Goal: Find specific page/section: Find specific page/section

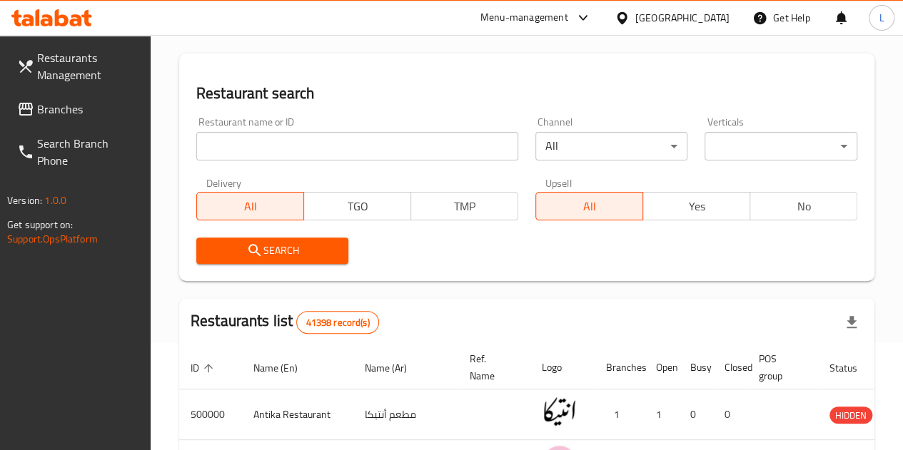
scroll to position [104, 0]
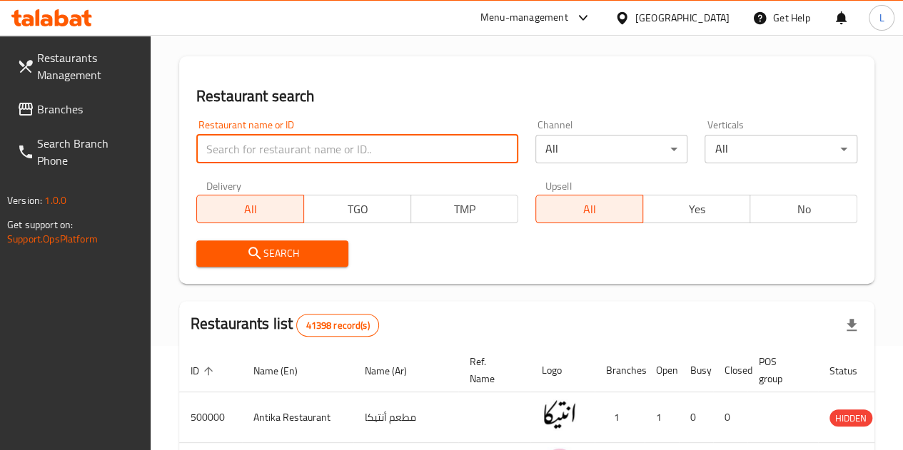
click at [234, 147] on input "search" at bounding box center [357, 149] width 322 height 29
type input "noodles hub"
click button "Search" at bounding box center [272, 254] width 153 height 26
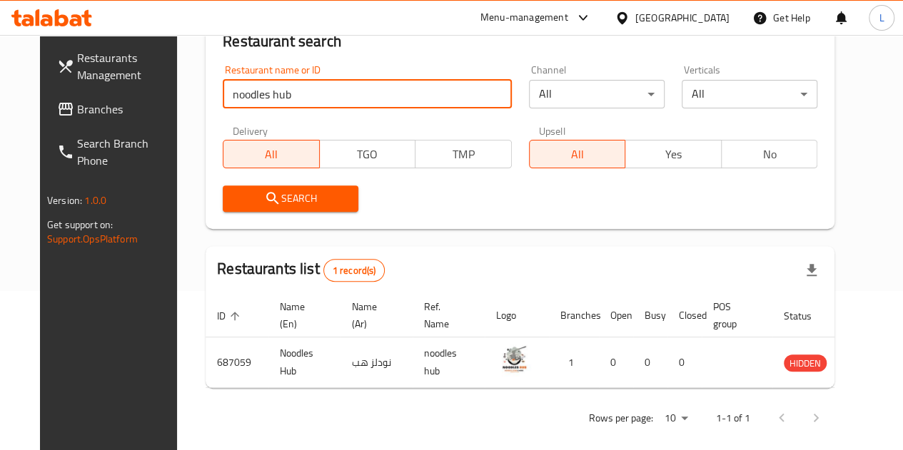
scroll to position [174, 0]
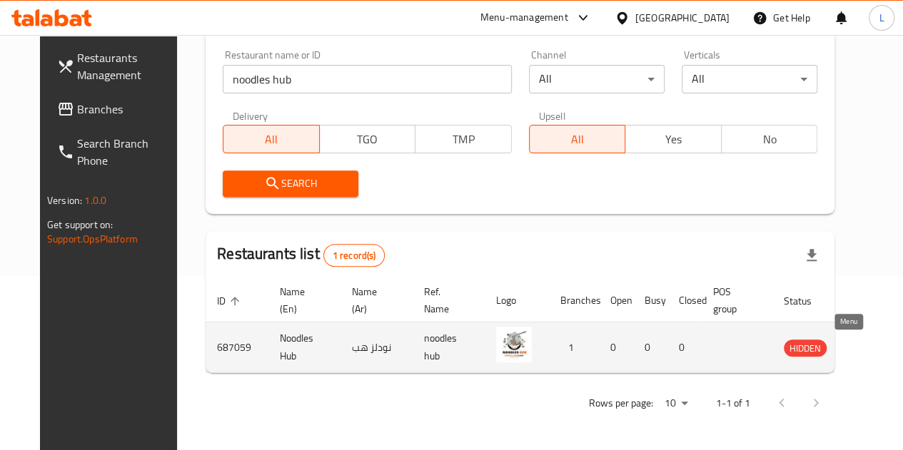
click at [859, 348] on icon "enhanced table" at bounding box center [867, 347] width 17 height 17
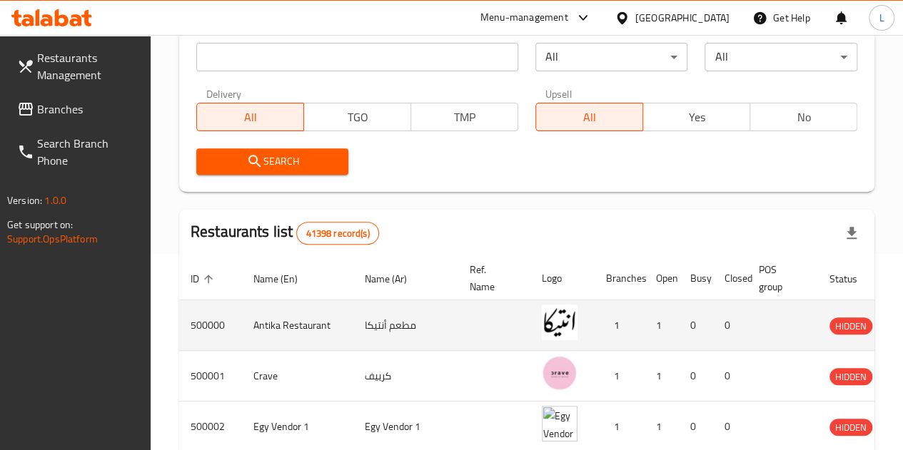
scroll to position [153, 0]
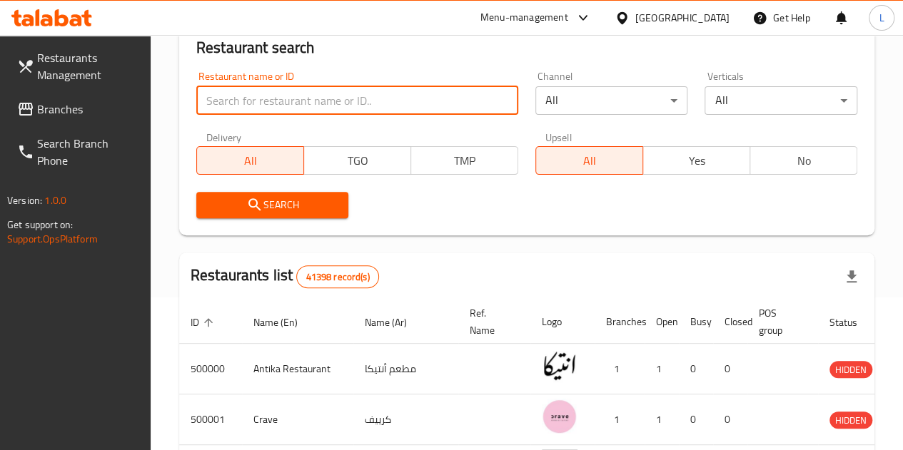
click at [247, 105] on input "search" at bounding box center [357, 100] width 322 height 29
type input "noodles hub"
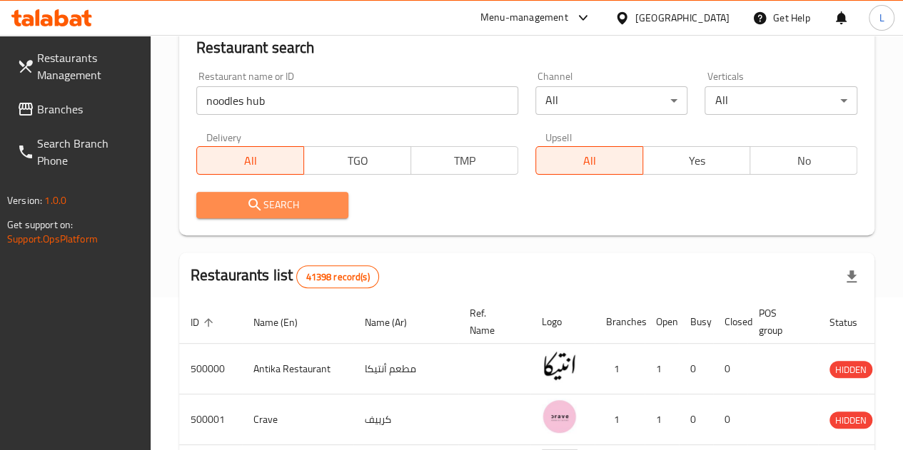
click at [324, 206] on span "Search" at bounding box center [273, 205] width 130 height 18
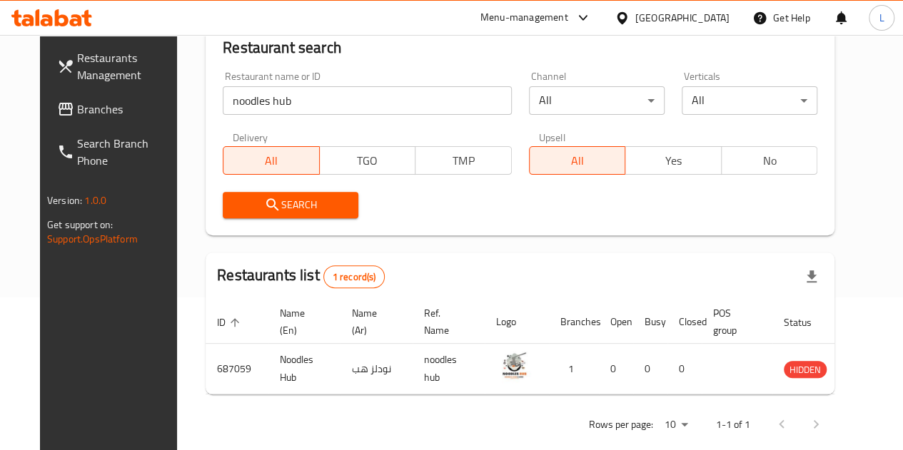
scroll to position [174, 0]
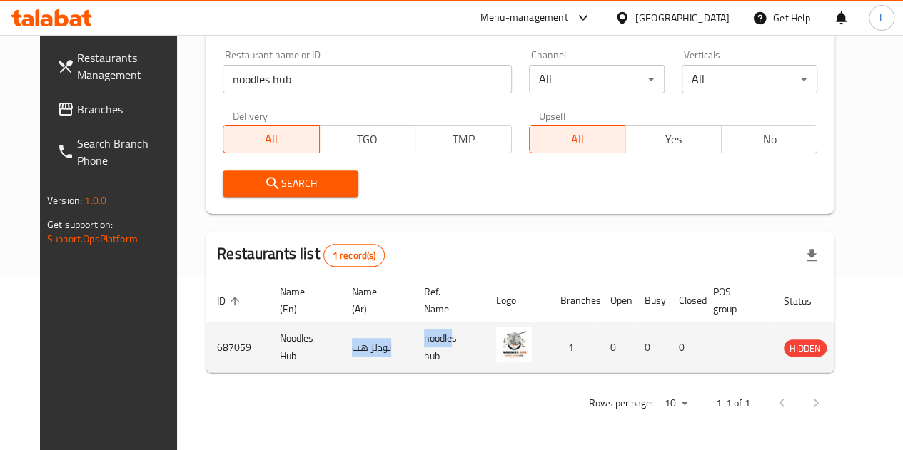
drag, startPoint x: 428, startPoint y: 344, endPoint x: 274, endPoint y: 358, distance: 154.1
click at [274, 358] on tr "687059 Noodles Hub نودلز هب noodles hub 1 0 0 0 HIDDEN" at bounding box center [551, 348] width 691 height 51
click at [268, 339] on td "Noodles Hub" at bounding box center [304, 348] width 72 height 51
click at [209, 350] on td "687059" at bounding box center [237, 348] width 63 height 51
click at [784, 345] on span "HIDDEN" at bounding box center [805, 348] width 43 height 16
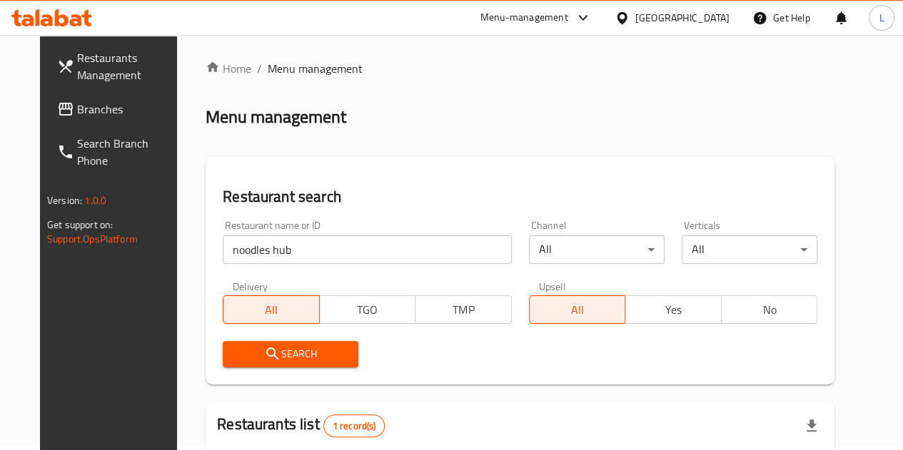
scroll to position [0, 0]
